Goal: Information Seeking & Learning: Learn about a topic

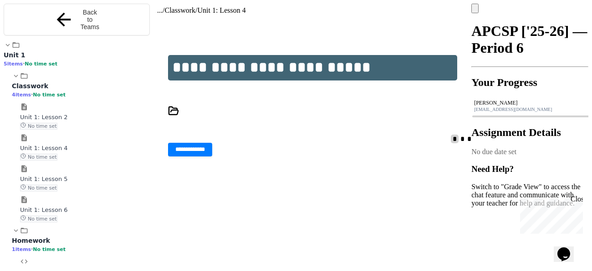
click at [56, 210] on div "Unit 1: Lesson 6 No time set" at bounding box center [85, 214] width 130 height 17
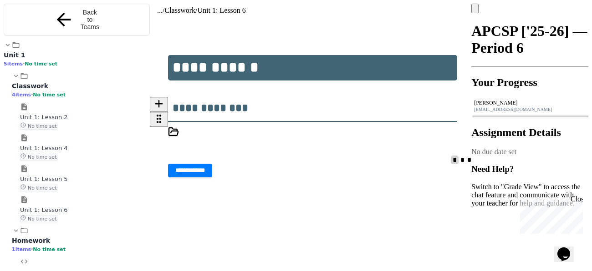
click at [321, 139] on div at bounding box center [315, 147] width 11 height 17
click at [314, 150] on icon at bounding box center [314, 150] width 0 height 0
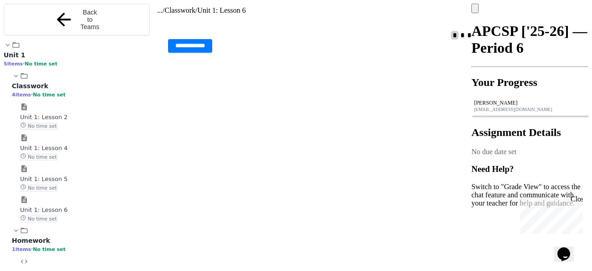
scroll to position [143, 0]
click at [94, 241] on div "Homework 1 items • No time set" at bounding box center [81, 245] width 138 height 16
click at [56, 178] on div "Unit 1: Lesson 5 No time set" at bounding box center [85, 183] width 130 height 17
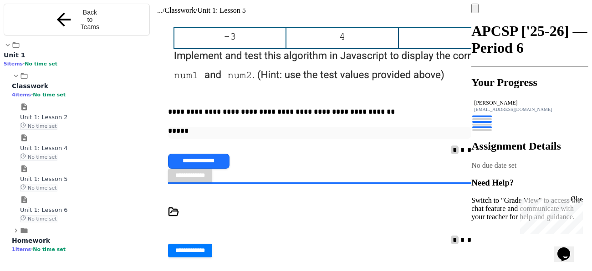
scroll to position [1073, 0]
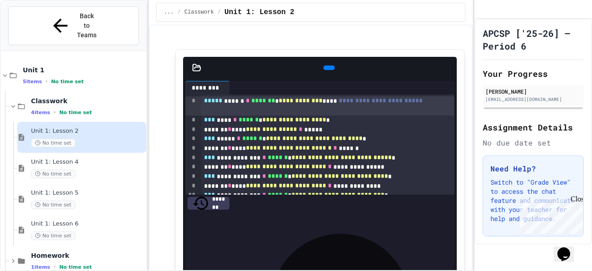
scroll to position [307, 0]
click at [316, 123] on span "**********" at bounding box center [294, 120] width 64 height 6
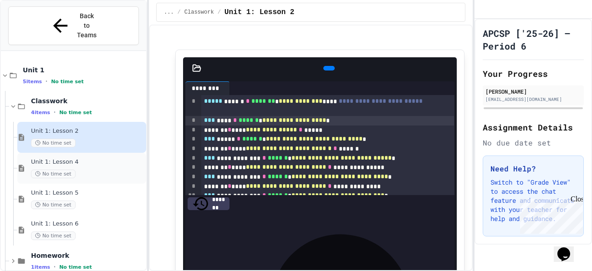
click at [109, 158] on div "Unit 1: Lesson 4 No time set" at bounding box center [87, 168] width 113 height 20
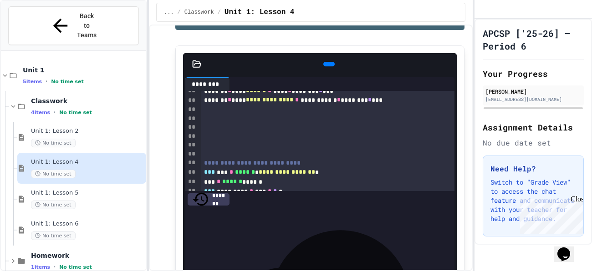
scroll to position [51, 0]
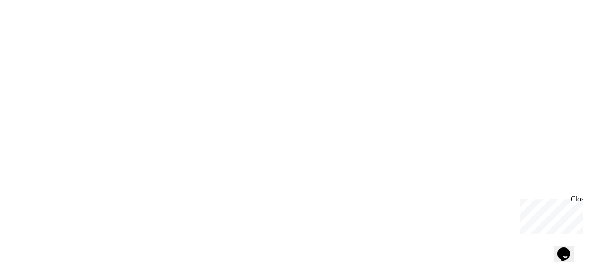
click at [171, 161] on div "We are updating our servers at 9:30PM EST [DATE]. [PERSON_NAME] should continue…" at bounding box center [296, 135] width 592 height 271
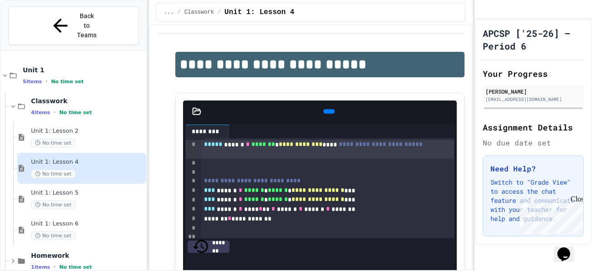
click at [348, 78] on p at bounding box center [319, 83] width 289 height 12
